Goal: Task Accomplishment & Management: Manage account settings

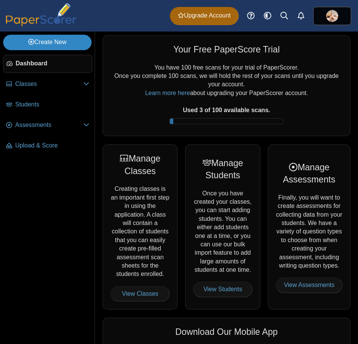
click at [67, 44] on link "Create New" at bounding box center [47, 42] width 88 height 15
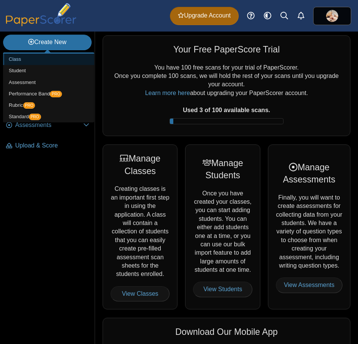
click at [44, 62] on link "Class" at bounding box center [48, 59] width 91 height 11
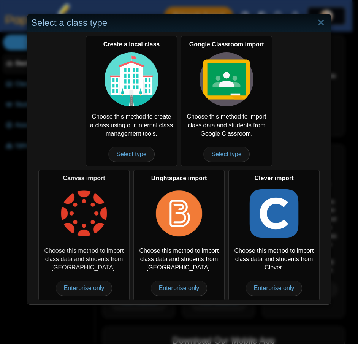
click at [77, 221] on img at bounding box center [84, 213] width 54 height 54
click at [85, 288] on span "Enterprise only" at bounding box center [84, 287] width 57 height 15
click at [318, 22] on link "Close" at bounding box center [321, 22] width 12 height 13
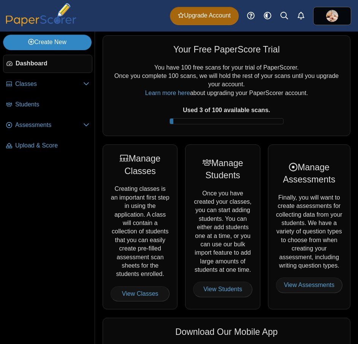
click at [54, 39] on link "Create New" at bounding box center [47, 42] width 88 height 15
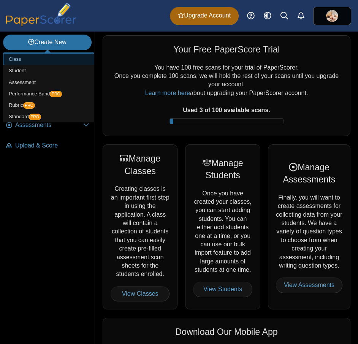
click at [35, 61] on link "Class" at bounding box center [48, 59] width 91 height 11
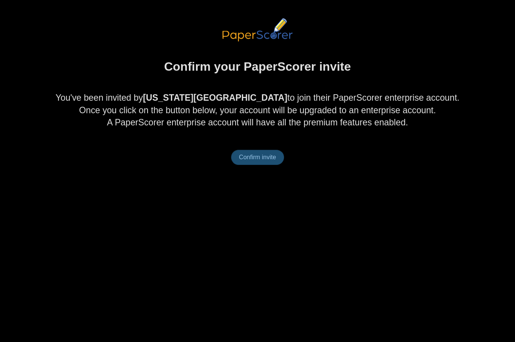
click at [266, 158] on span "Confirm invite" at bounding box center [257, 157] width 37 height 6
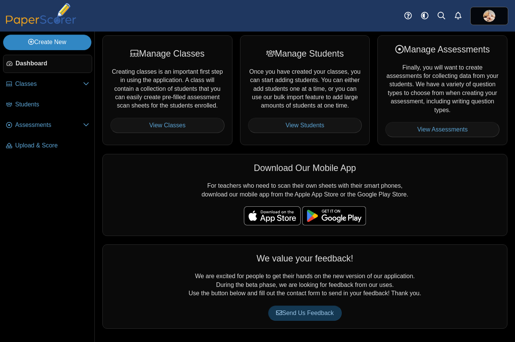
click at [69, 43] on link "Create New" at bounding box center [47, 42] width 88 height 15
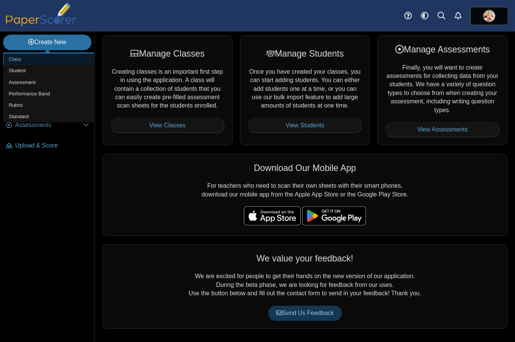
click at [42, 60] on link "Class" at bounding box center [48, 59] width 91 height 11
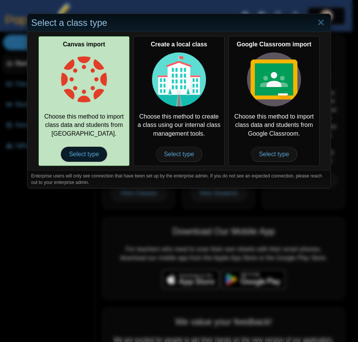
click at [81, 153] on span "Select type" at bounding box center [84, 154] width 46 height 15
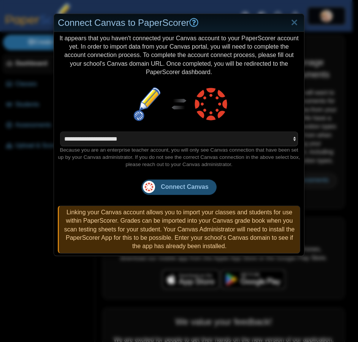
click at [188, 188] on span "Connect Canvas" at bounding box center [184, 186] width 47 height 6
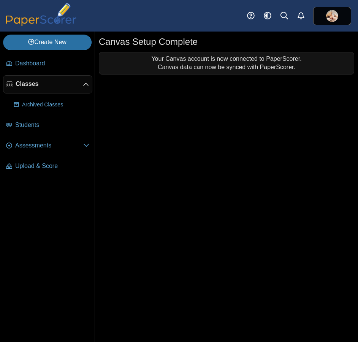
click at [25, 81] on span "Classes" at bounding box center [49, 84] width 67 height 8
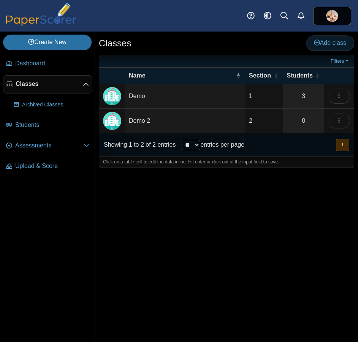
click at [326, 41] on span "Add class" at bounding box center [330, 42] width 32 height 6
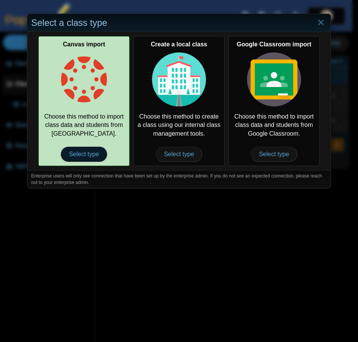
click at [75, 151] on span "Select type" at bounding box center [84, 154] width 46 height 15
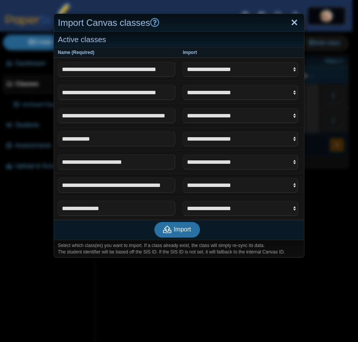
click at [290, 24] on link "Close" at bounding box center [294, 22] width 12 height 13
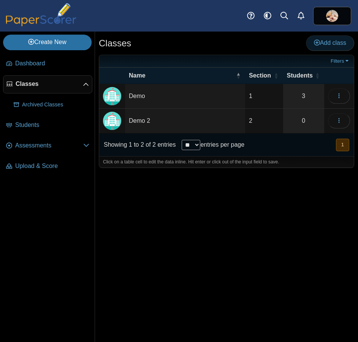
click at [328, 44] on span "Add class" at bounding box center [330, 42] width 32 height 6
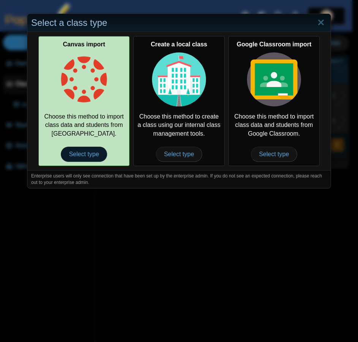
click at [80, 153] on span "Select type" at bounding box center [84, 154] width 46 height 15
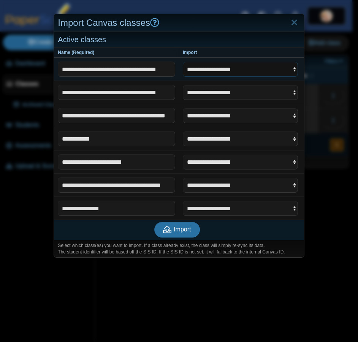
click at [291, 68] on select "**********" at bounding box center [240, 69] width 115 height 14
select select "**********"
click at [183, 62] on select "**********" at bounding box center [240, 69] width 115 height 14
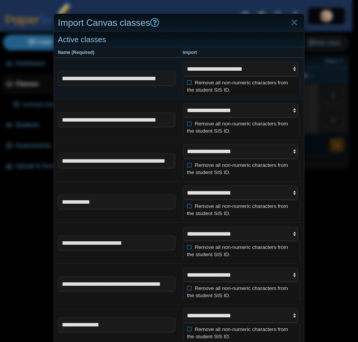
scroll to position [6, 0]
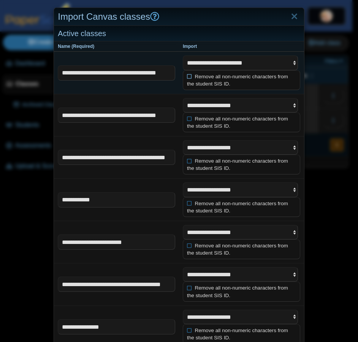
click at [187, 76] on icon at bounding box center [189, 75] width 5 height 5
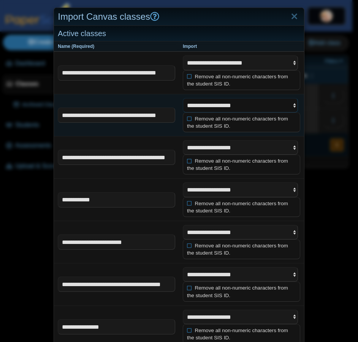
click at [292, 105] on select "**********" at bounding box center [240, 105] width 115 height 14
select select "**********"
click at [183, 98] on select "**********" at bounding box center [240, 105] width 115 height 14
click at [187, 119] on icon at bounding box center [189, 118] width 5 height 5
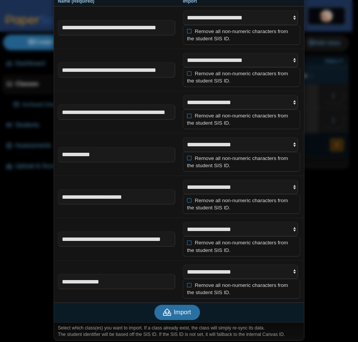
scroll to position [54, 0]
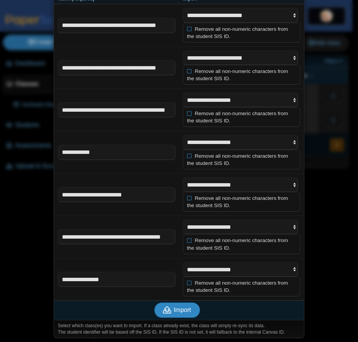
click at [175, 310] on span "Import" at bounding box center [181, 309] width 17 height 6
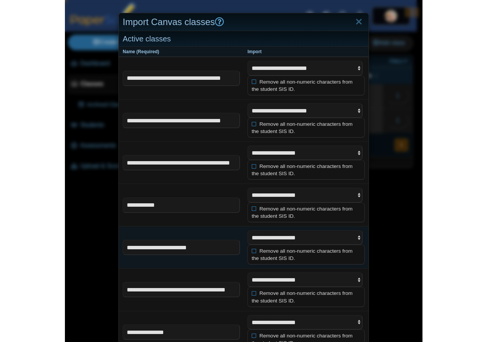
scroll to position [0, 0]
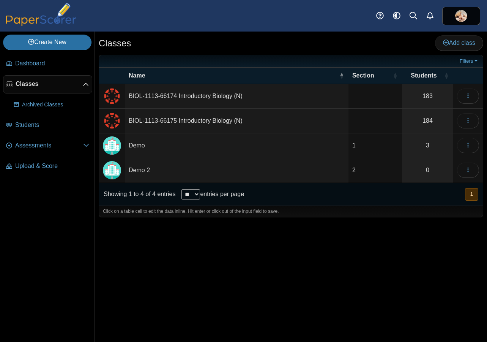
click at [208, 95] on td "BIOL-1113-66174 Introductory Biology (N)" at bounding box center [237, 96] width 224 height 25
click at [274, 95] on input "**********" at bounding box center [237, 95] width 216 height 15
click at [110, 96] on img "External class connected through Canvas" at bounding box center [112, 96] width 18 height 18
click at [428, 95] on link "183" at bounding box center [427, 96] width 51 height 24
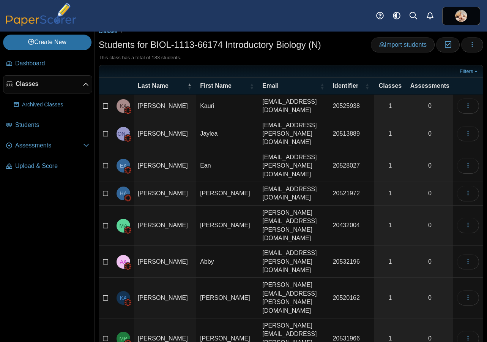
scroll to position [20, 0]
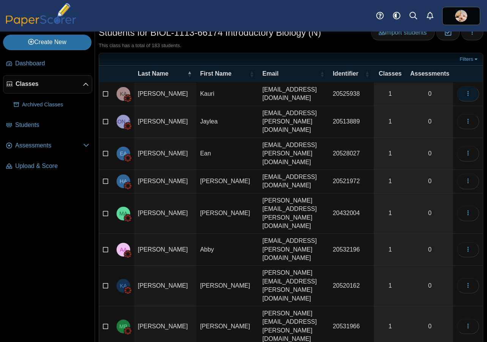
click at [465, 92] on icon "button" at bounding box center [468, 93] width 6 height 6
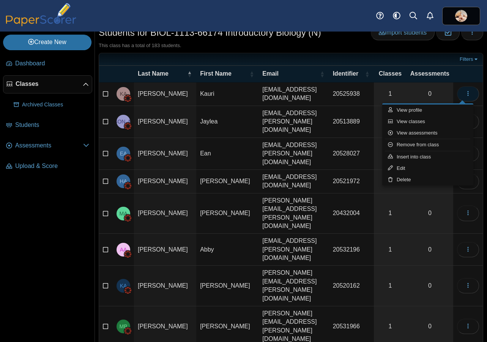
click at [465, 92] on icon "button" at bounding box center [468, 93] width 6 height 6
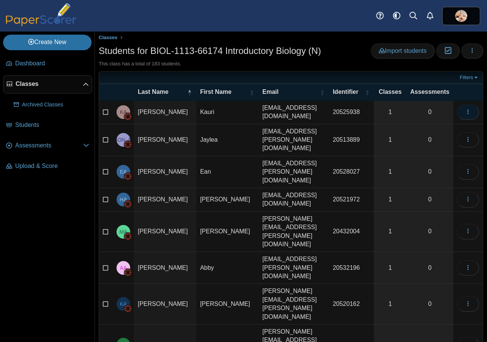
scroll to position [0, 0]
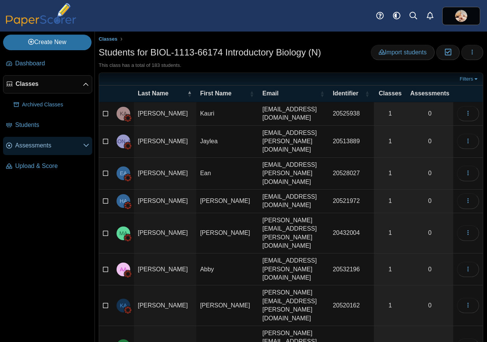
click at [51, 145] on span "Assessments" at bounding box center [49, 145] width 68 height 8
